Goal: Transaction & Acquisition: Book appointment/travel/reservation

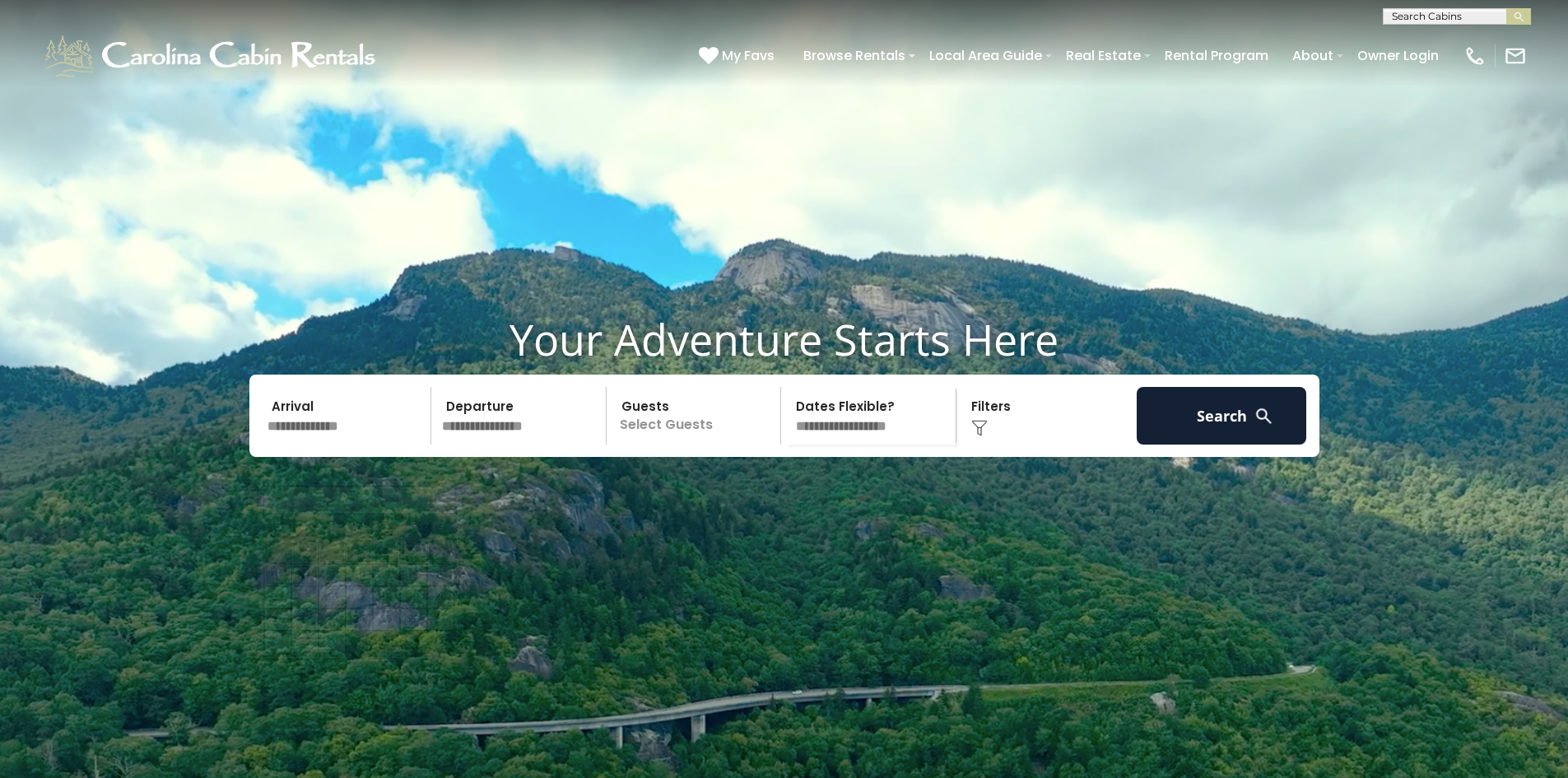
click at [299, 445] on input "text" at bounding box center [346, 415] width 170 height 57
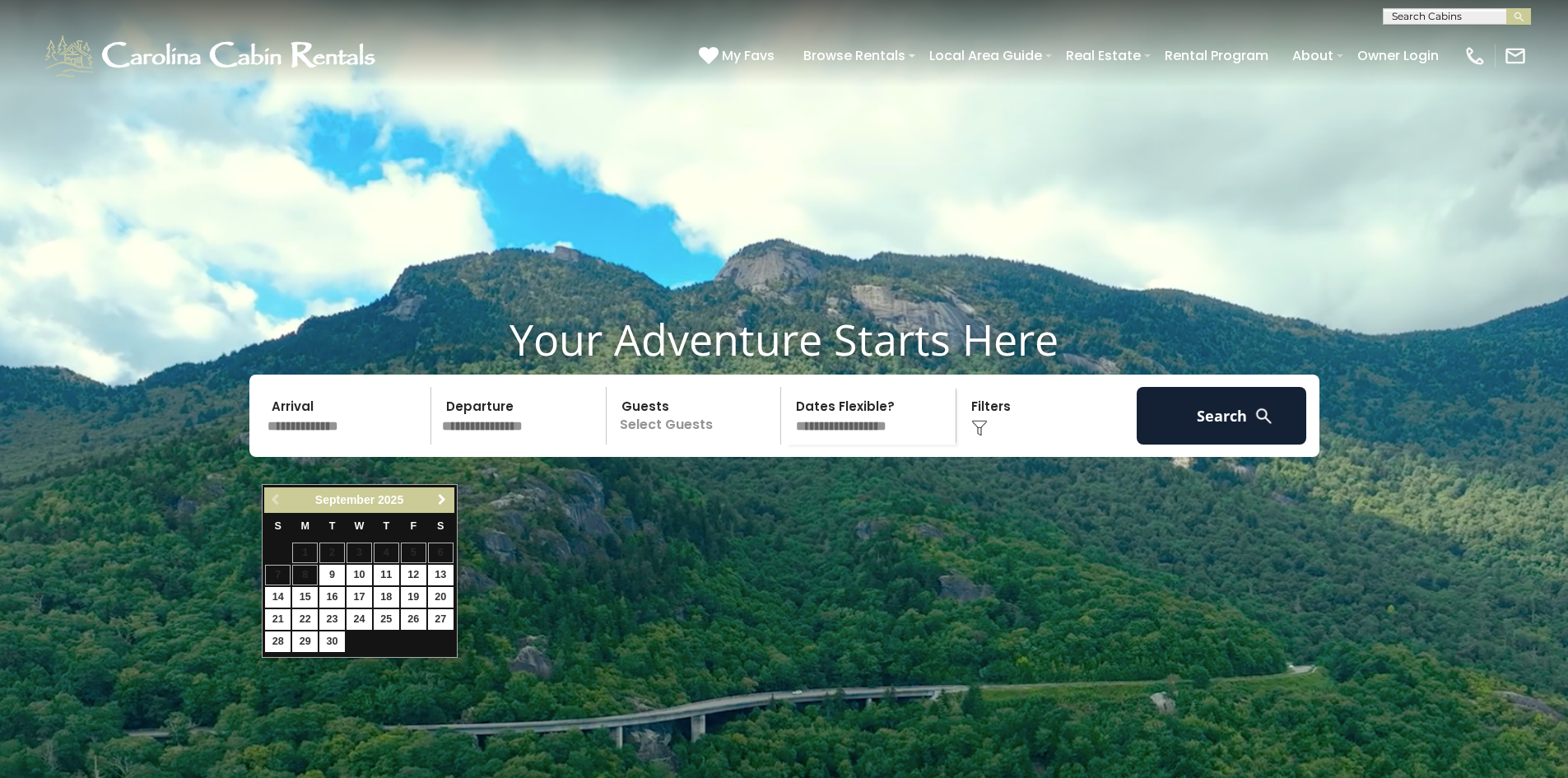
click at [439, 504] on span "Next" at bounding box center [441, 499] width 13 height 13
click at [440, 594] on link "18" at bounding box center [441, 597] width 26 height 21
type input "********"
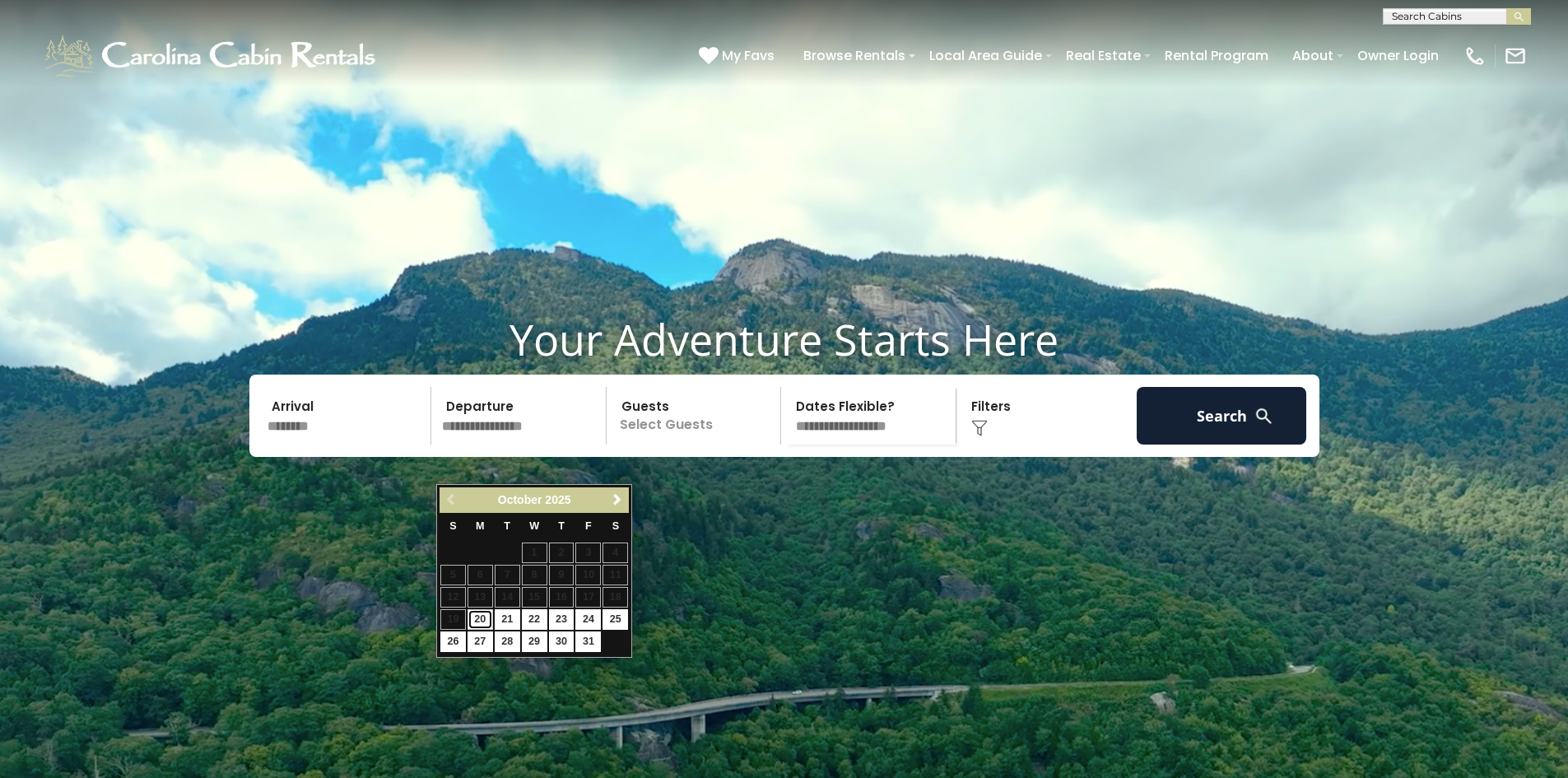
click at [476, 616] on link "20" at bounding box center [481, 620] width 26 height 21
type input "********"
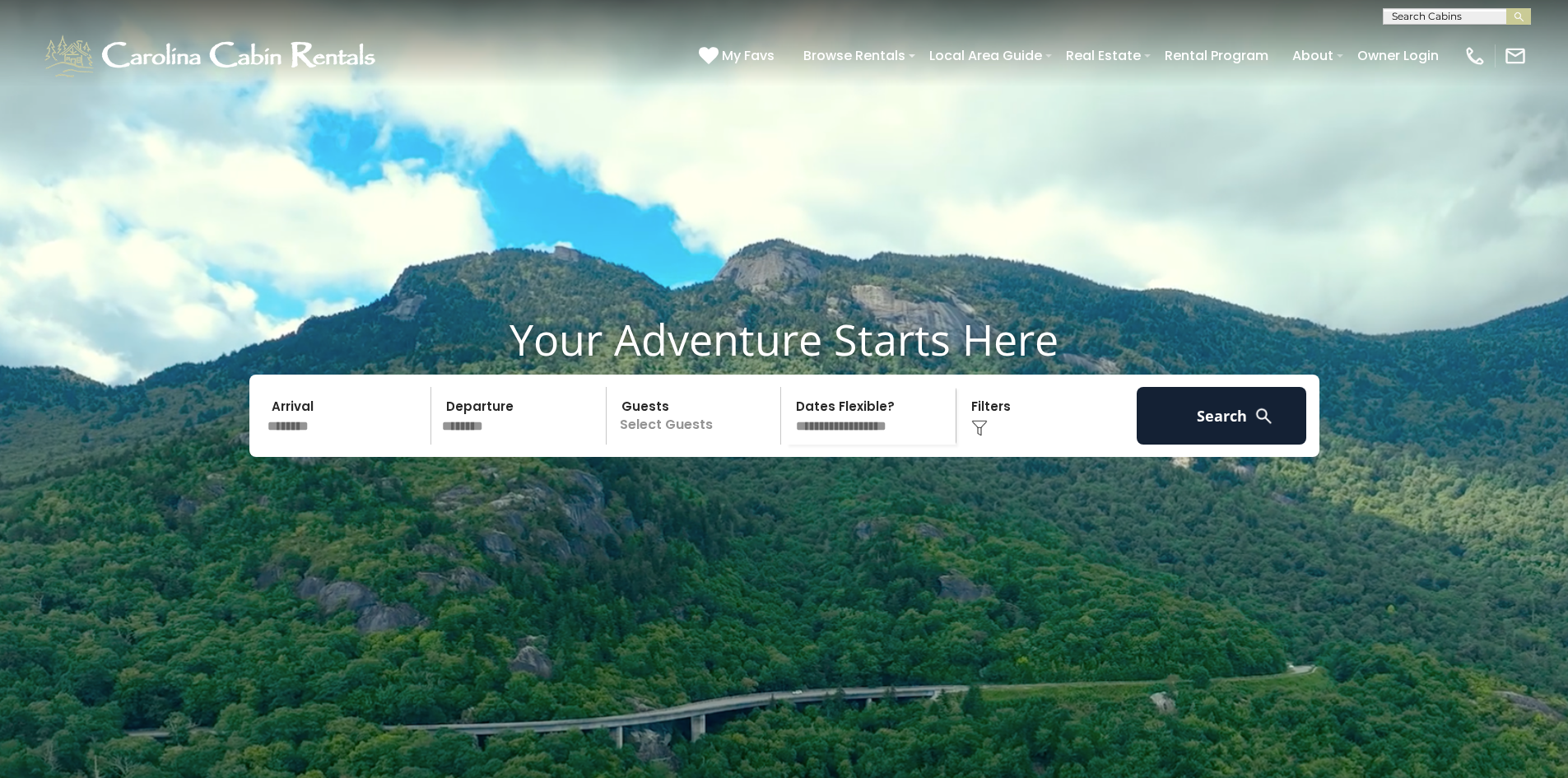
click at [711, 445] on p "Select Guests" at bounding box center [696, 415] width 169 height 57
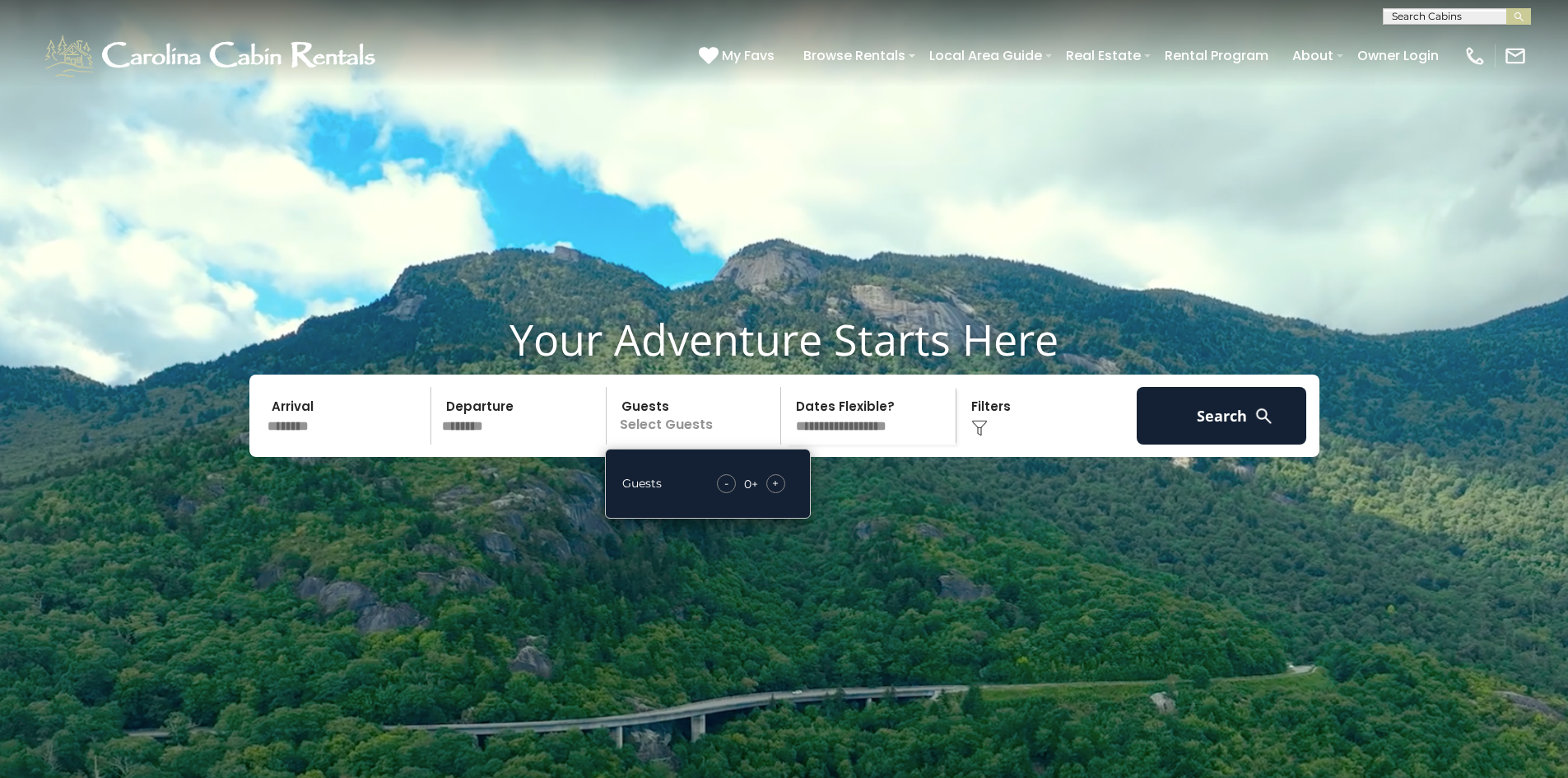
click at [780, 493] on div "+" at bounding box center [776, 484] width 19 height 19
click at [781, 493] on div "+" at bounding box center [776, 484] width 19 height 19
click at [1213, 445] on button "Search" at bounding box center [1222, 415] width 170 height 57
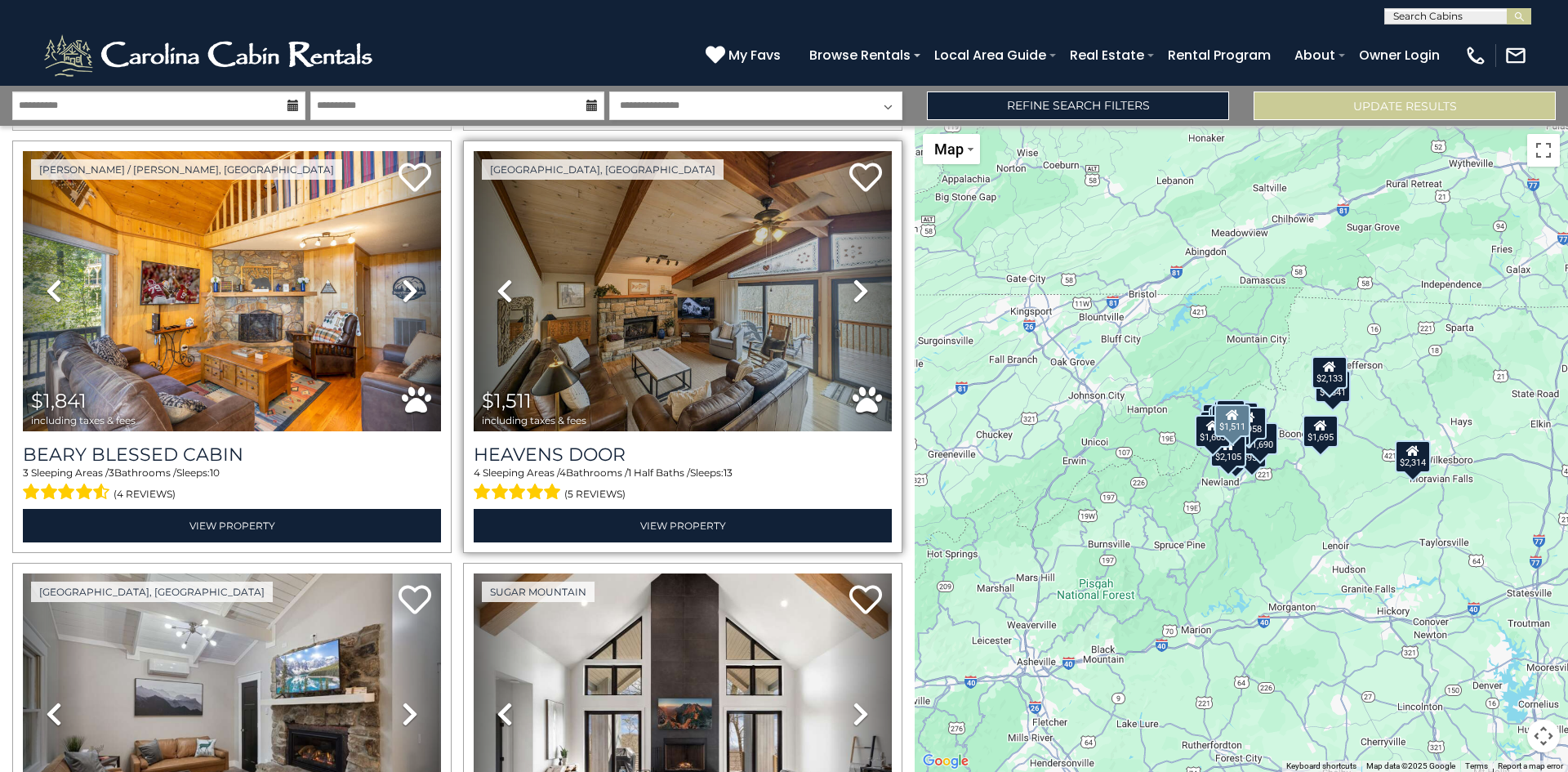
scroll to position [1716, 0]
